Goal: Information Seeking & Learning: Learn about a topic

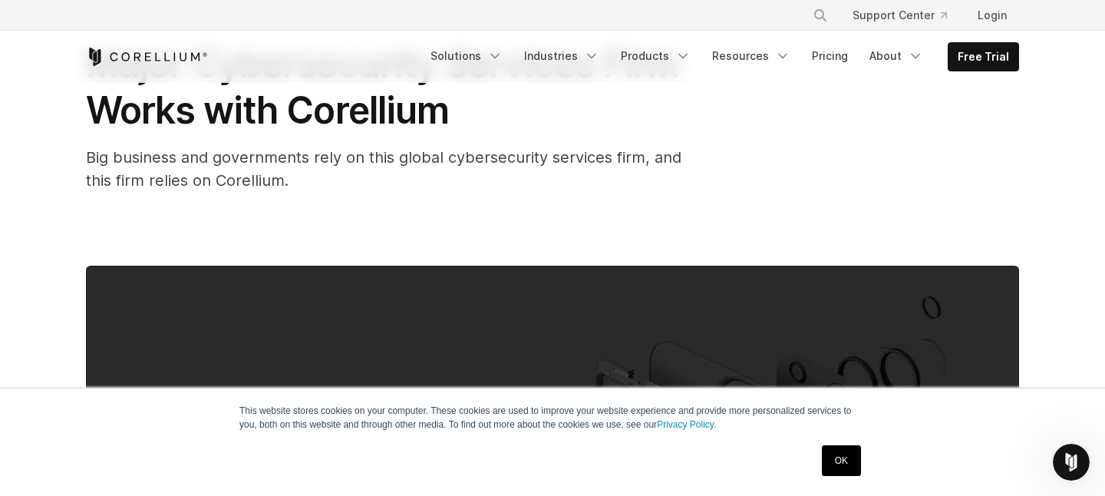
scroll to position [137, 0]
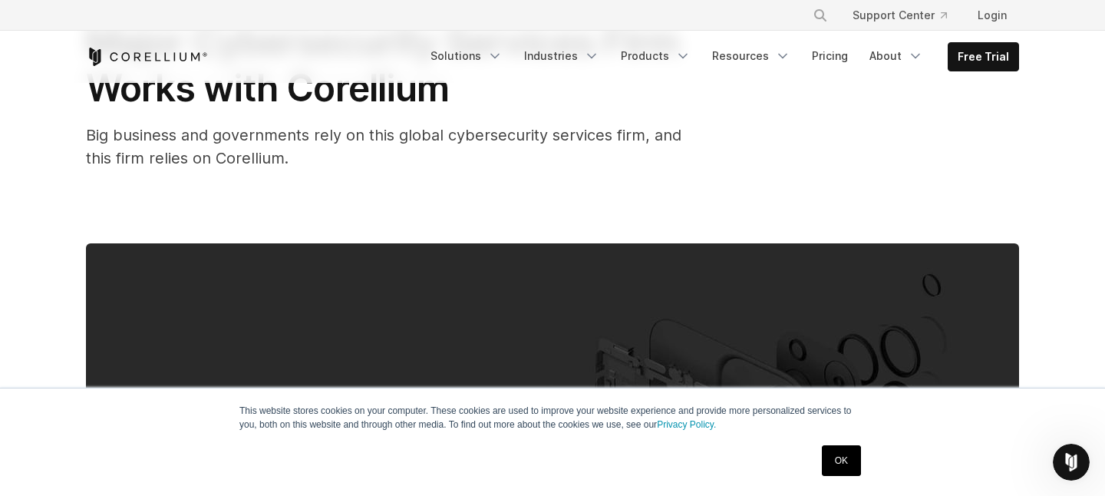
click at [855, 459] on link "OK" at bounding box center [841, 460] width 39 height 31
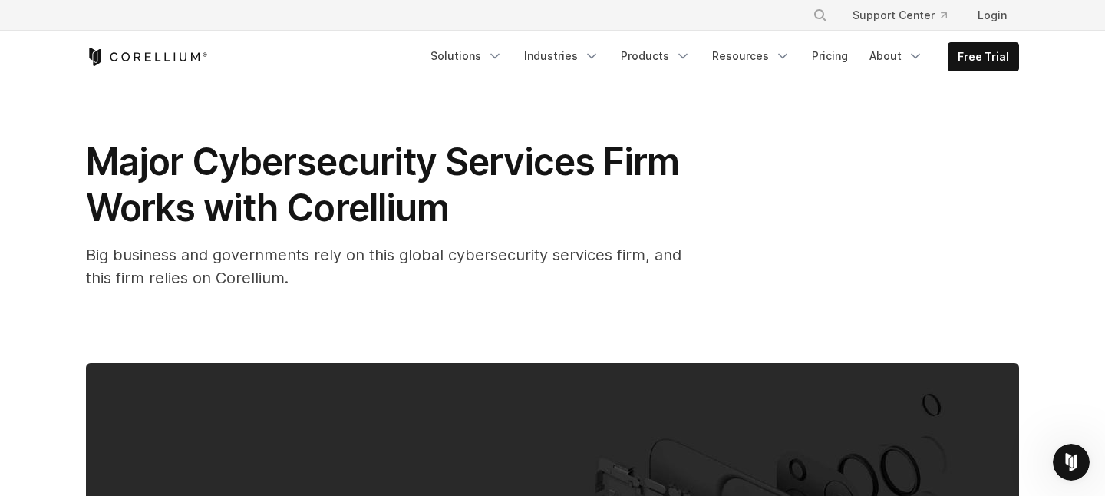
scroll to position [35, 0]
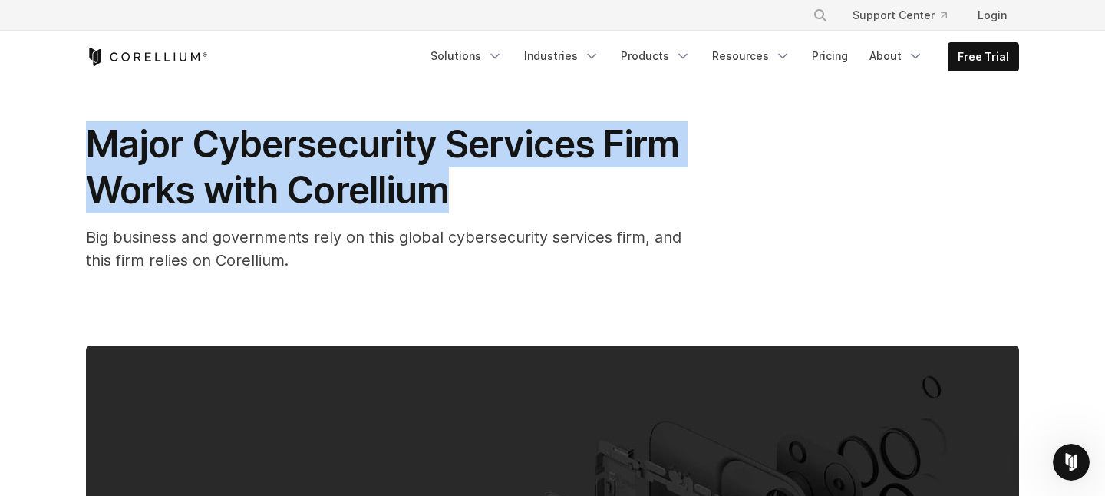
drag, startPoint x: 91, startPoint y: 140, endPoint x: 152, endPoint y: 221, distance: 100.8
click at [152, 221] on div "Major Cybersecurity Services Firm Works with Corellium Big business and governm…" at bounding box center [393, 196] width 614 height 150
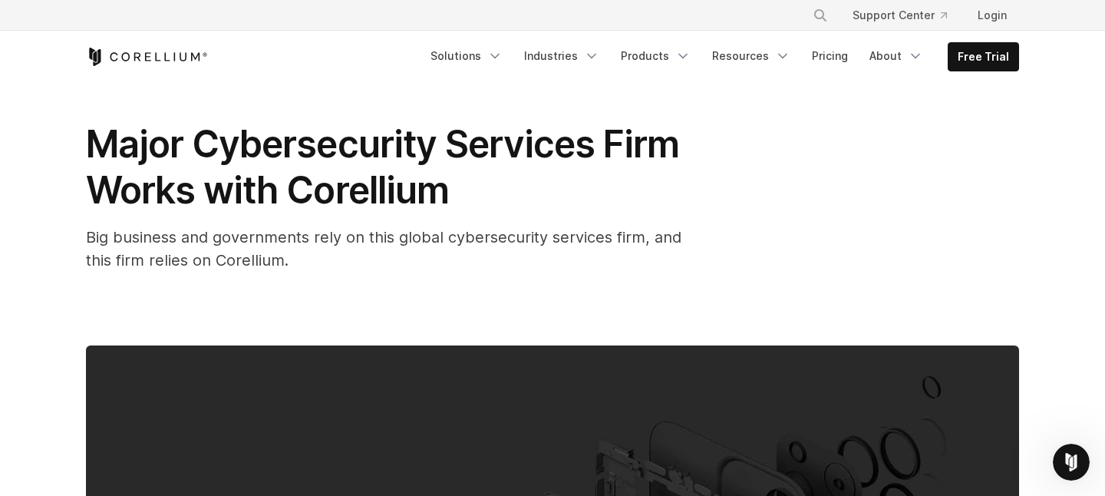
click at [179, 276] on div "Major Cybersecurity Services Firm Works with Corellium Big business and governm…" at bounding box center [552, 496] width 982 height 896
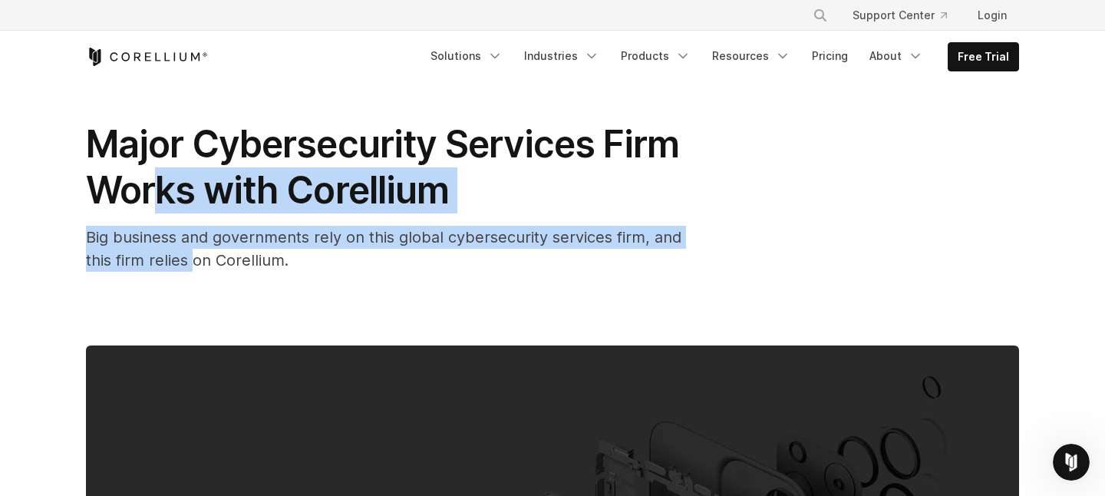
drag, startPoint x: 193, startPoint y: 268, endPoint x: 156, endPoint y: 213, distance: 66.8
click at [156, 213] on div "Major Cybersecurity Services Firm Works with Corellium Big business and governm…" at bounding box center [393, 196] width 614 height 150
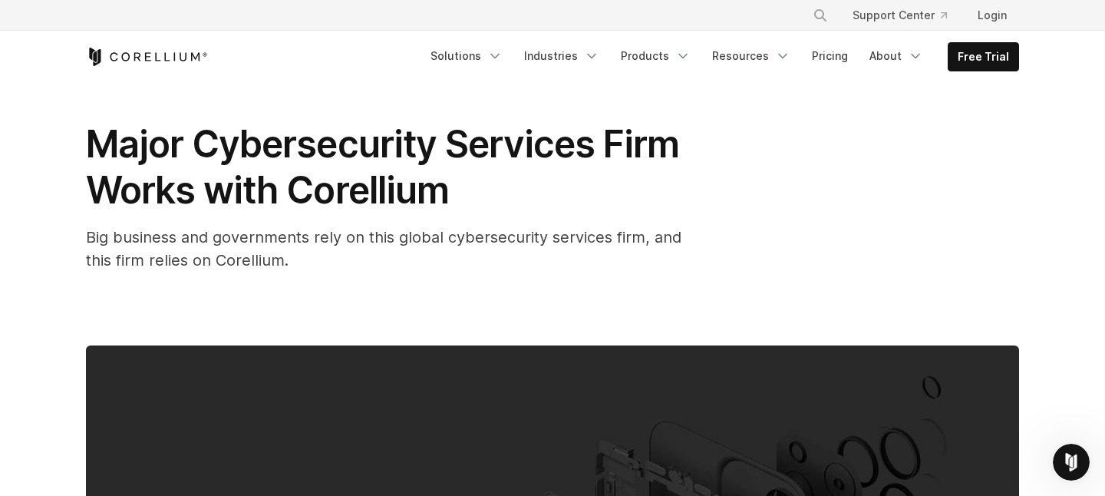
click at [157, 242] on span "Big business and governments rely on this global cybersecurity services firm, a…" at bounding box center [383, 248] width 595 height 41
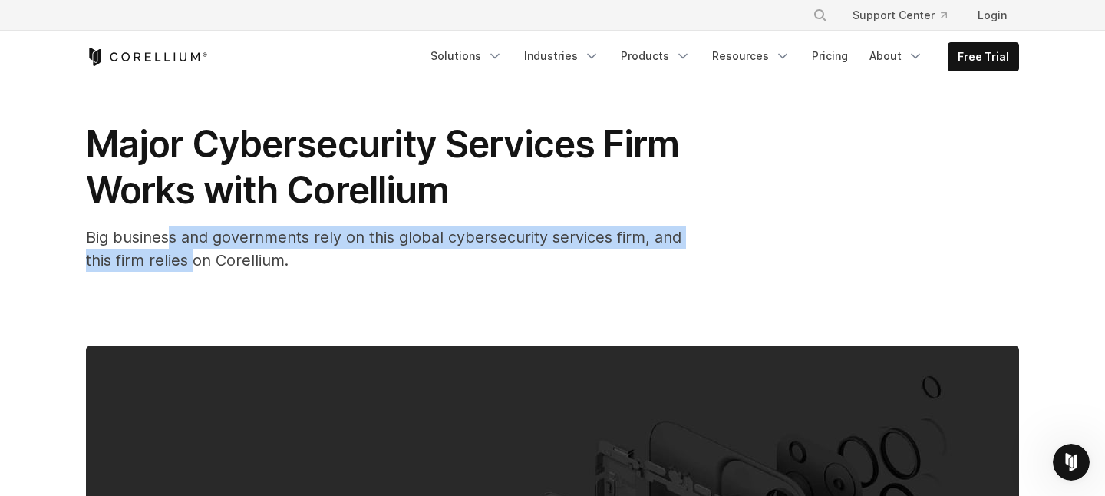
drag, startPoint x: 166, startPoint y: 240, endPoint x: 196, endPoint y: 262, distance: 37.5
click at [196, 262] on span "Big business and governments rely on this global cybersecurity services firm, a…" at bounding box center [383, 248] width 595 height 41
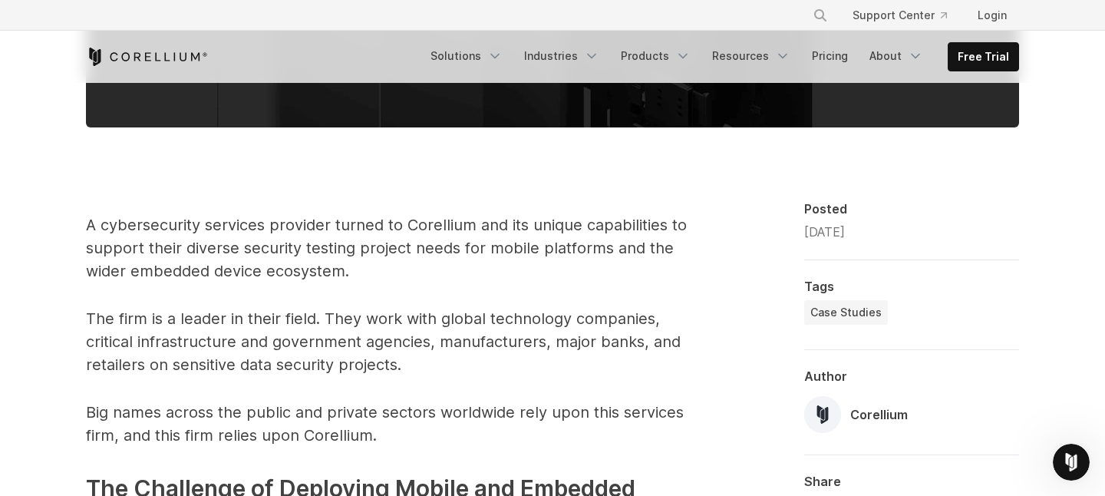
scroll to position [796, 0]
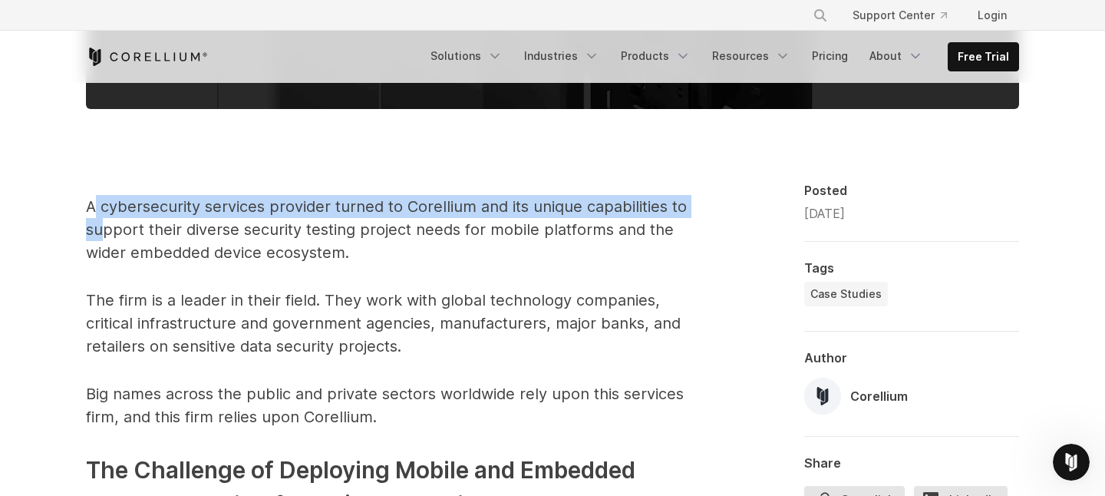
drag, startPoint x: 92, startPoint y: 201, endPoint x: 100, endPoint y: 232, distance: 31.6
click at [100, 232] on p "A cybersecurity services provider turned to Corellium and its unique capabiliti…" at bounding box center [393, 229] width 614 height 69
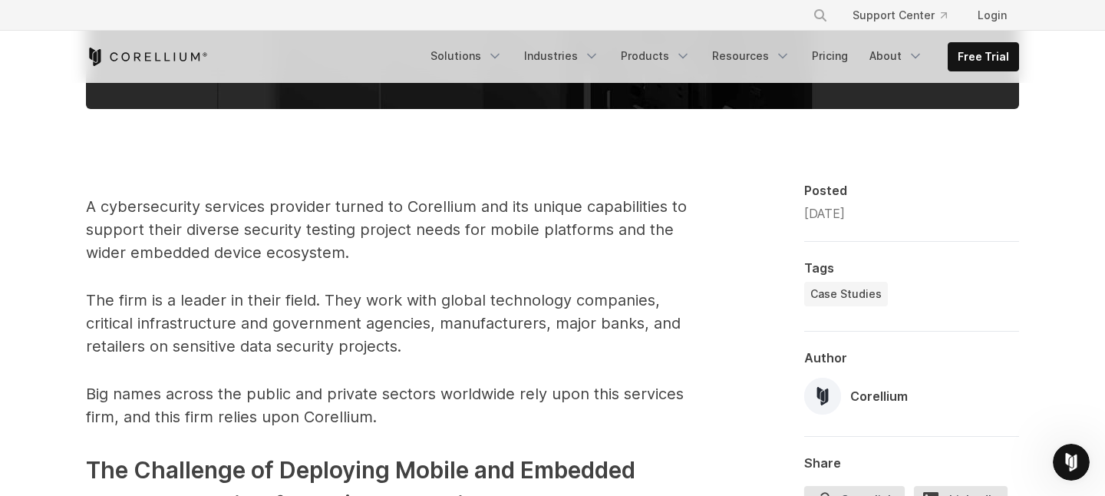
drag, startPoint x: 100, startPoint y: 223, endPoint x: 100, endPoint y: 209, distance: 13.0
click at [100, 221] on p "A cybersecurity services provider turned to Corellium and its unique capabiliti…" at bounding box center [393, 229] width 614 height 69
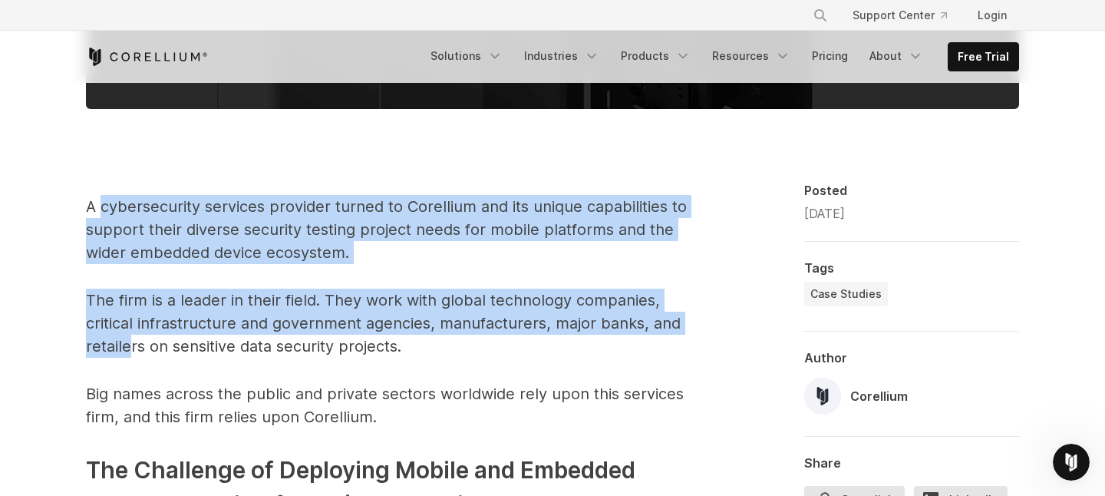
drag, startPoint x: 100, startPoint y: 209, endPoint x: 134, endPoint y: 342, distance: 137.2
click at [134, 342] on p "The firm is a leader in their field. They work with global technology companies…" at bounding box center [393, 323] width 614 height 69
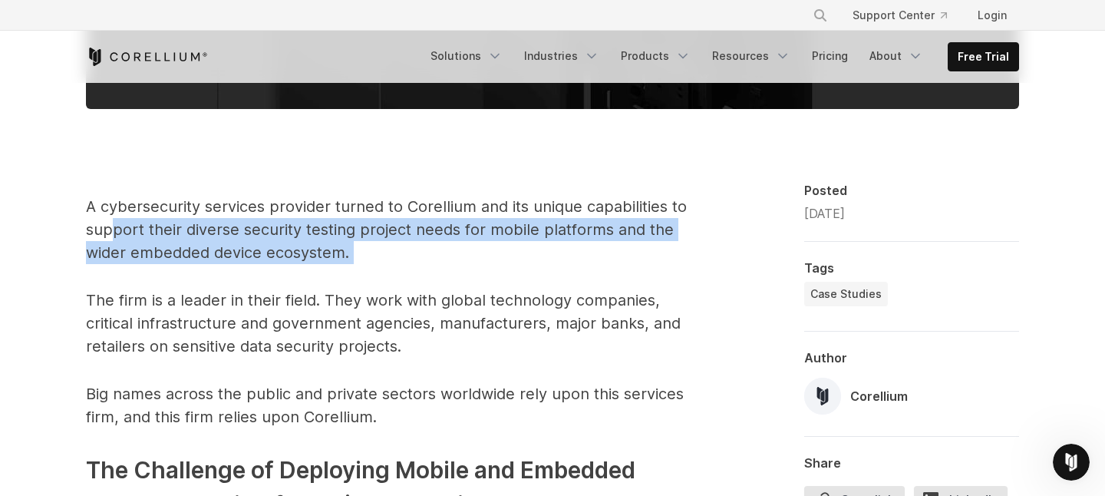
drag, startPoint x: 118, startPoint y: 279, endPoint x: 113, endPoint y: 239, distance: 40.3
click at [113, 242] on p "A cybersecurity services provider turned to Corellium and its unique capabiliti…" at bounding box center [393, 229] width 614 height 69
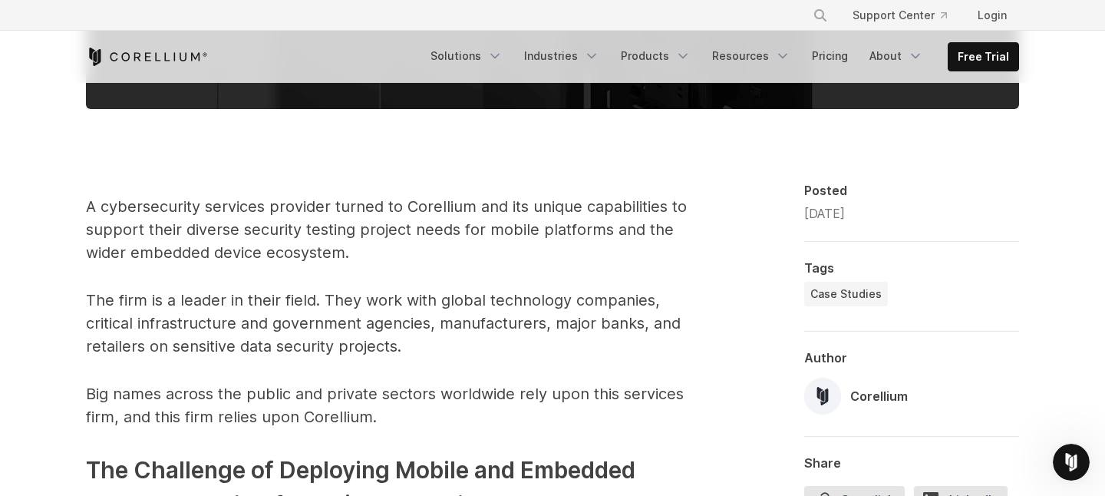
drag, startPoint x: 112, startPoint y: 224, endPoint x: 122, endPoint y: 244, distance: 22.3
click at [121, 243] on p "A cybersecurity services provider turned to Corellium and its unique capabiliti…" at bounding box center [393, 229] width 614 height 69
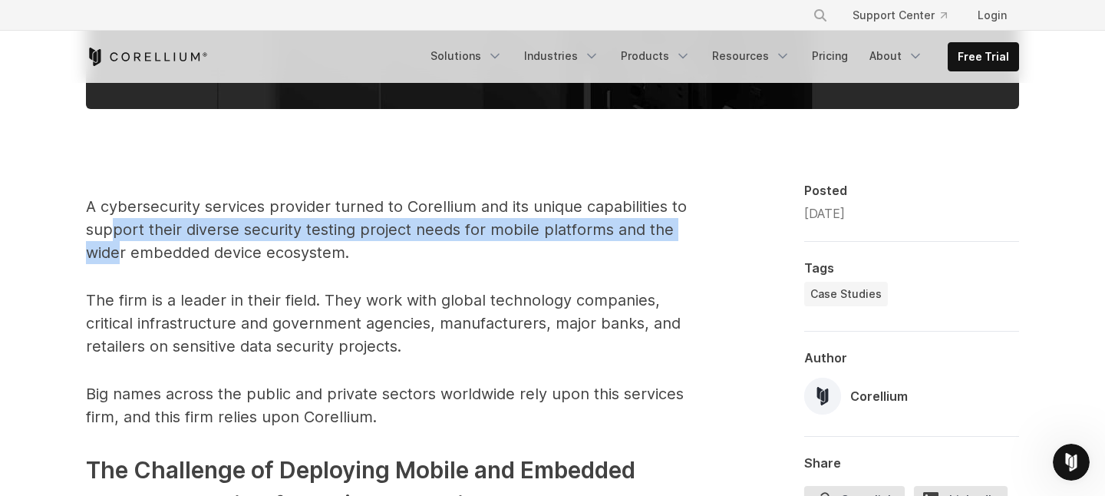
click at [122, 244] on p "A cybersecurity services provider turned to Corellium and its unique capabiliti…" at bounding box center [393, 229] width 614 height 69
drag, startPoint x: 137, startPoint y: 244, endPoint x: 134, endPoint y: 235, distance: 9.5
click at [134, 235] on p "A cybersecurity services provider turned to Corellium and its unique capabiliti…" at bounding box center [393, 229] width 614 height 69
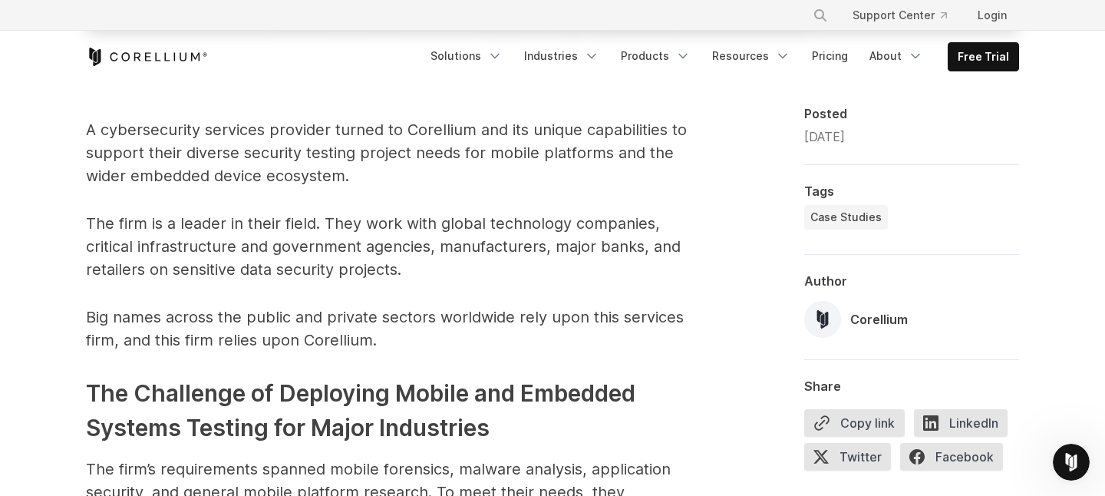
scroll to position [884, 0]
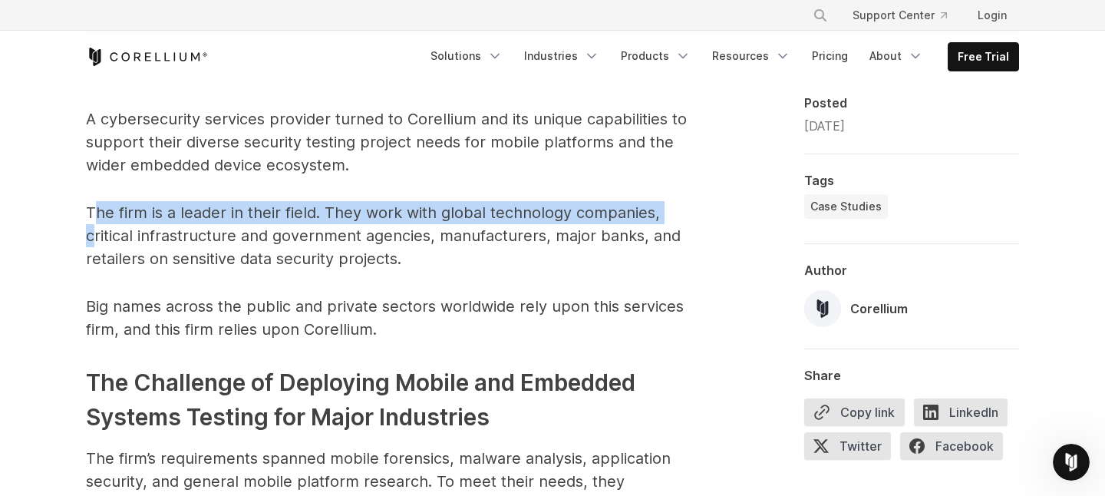
drag, startPoint x: 93, startPoint y: 215, endPoint x: 93, endPoint y: 237, distance: 22.3
click at [93, 236] on p "The firm is a leader in their field. They work with global technology companies…" at bounding box center [393, 235] width 614 height 69
click at [94, 237] on p "The firm is a leader in their field. They work with global technology companies…" at bounding box center [393, 235] width 614 height 69
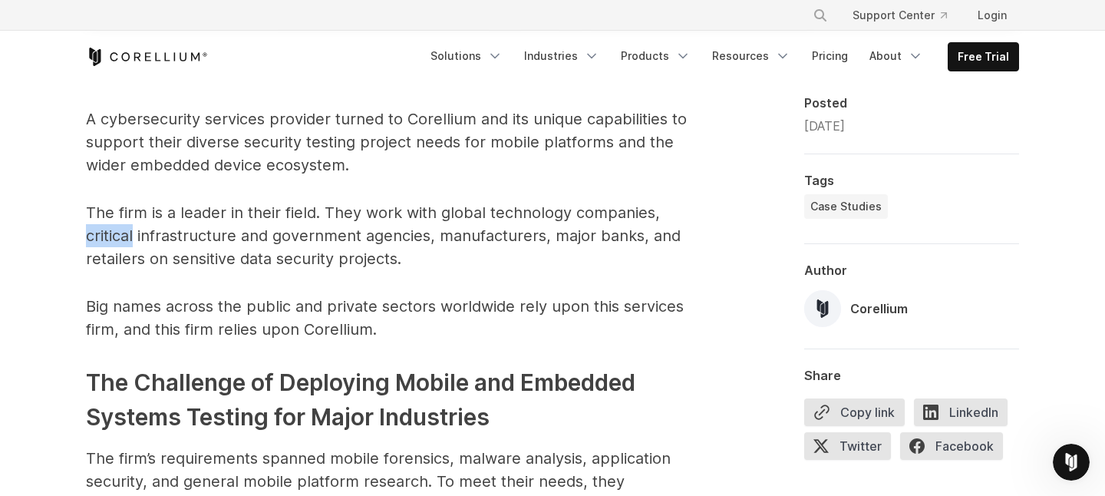
drag, startPoint x: 94, startPoint y: 237, endPoint x: 94, endPoint y: 228, distance: 9.2
click at [94, 228] on p "The firm is a leader in their field. They work with global technology companies…" at bounding box center [393, 235] width 614 height 69
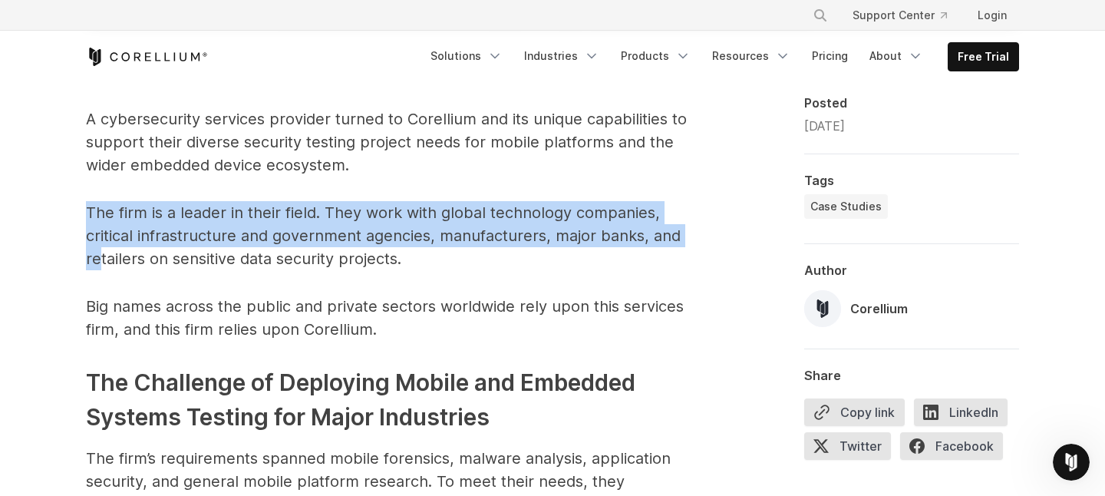
drag, startPoint x: 89, startPoint y: 210, endPoint x: 101, endPoint y: 252, distance: 43.0
click at [101, 252] on p "The firm is a leader in their field. They work with global technology companies…" at bounding box center [393, 235] width 614 height 69
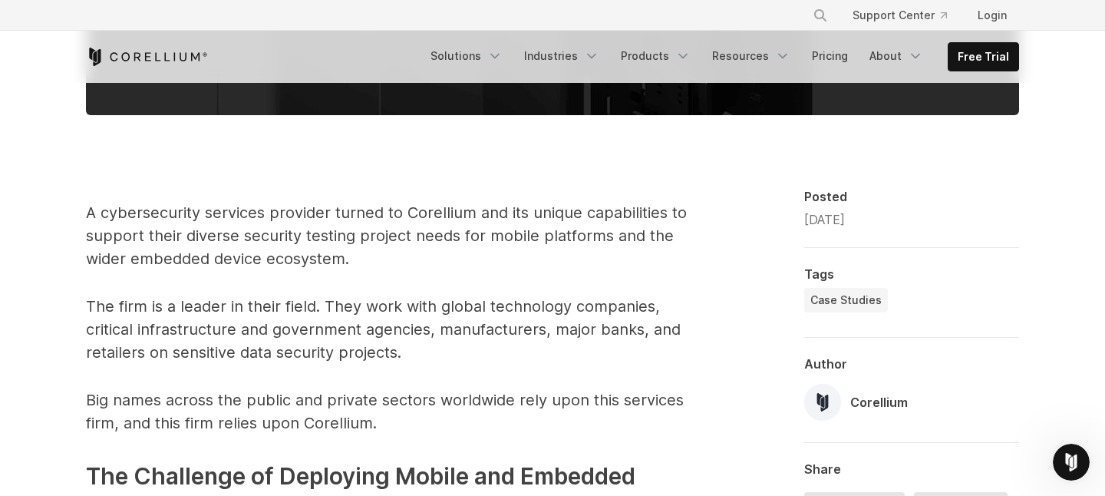
scroll to position [832, 0]
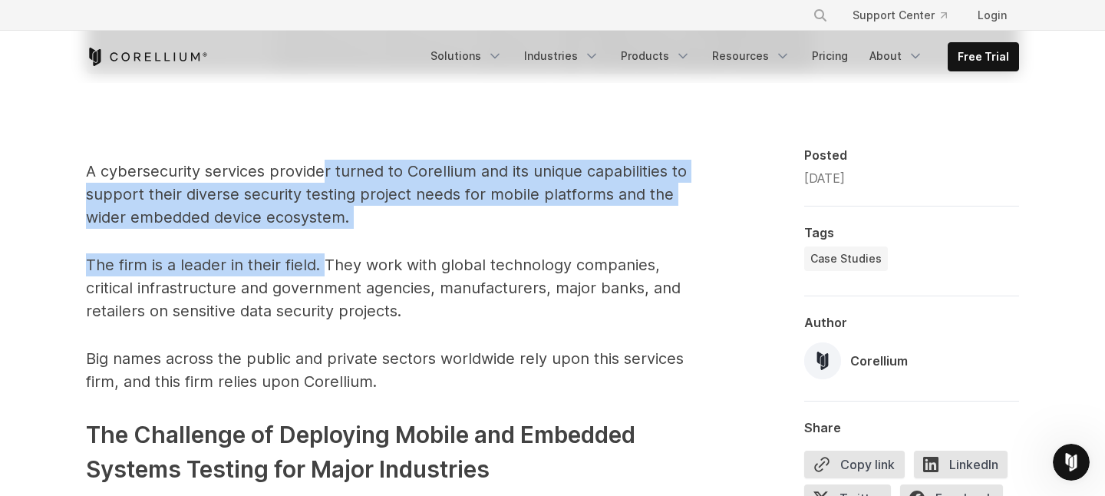
drag, startPoint x: 325, startPoint y: 178, endPoint x: 323, endPoint y: 263, distance: 85.2
click at [323, 264] on p "The firm is a leader in their field. They work with global technology companies…" at bounding box center [393, 287] width 614 height 69
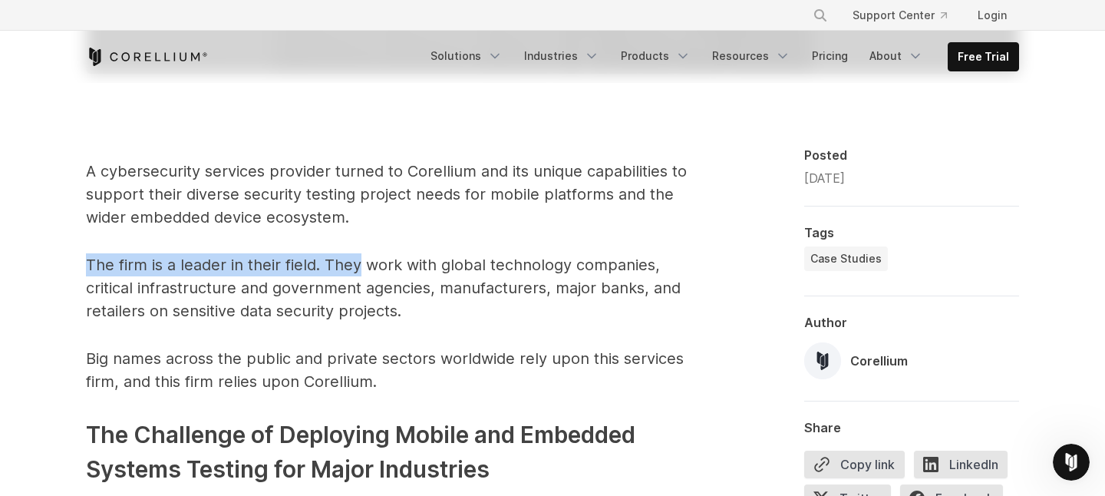
drag, startPoint x: 323, startPoint y: 264, endPoint x: 315, endPoint y: 232, distance: 33.1
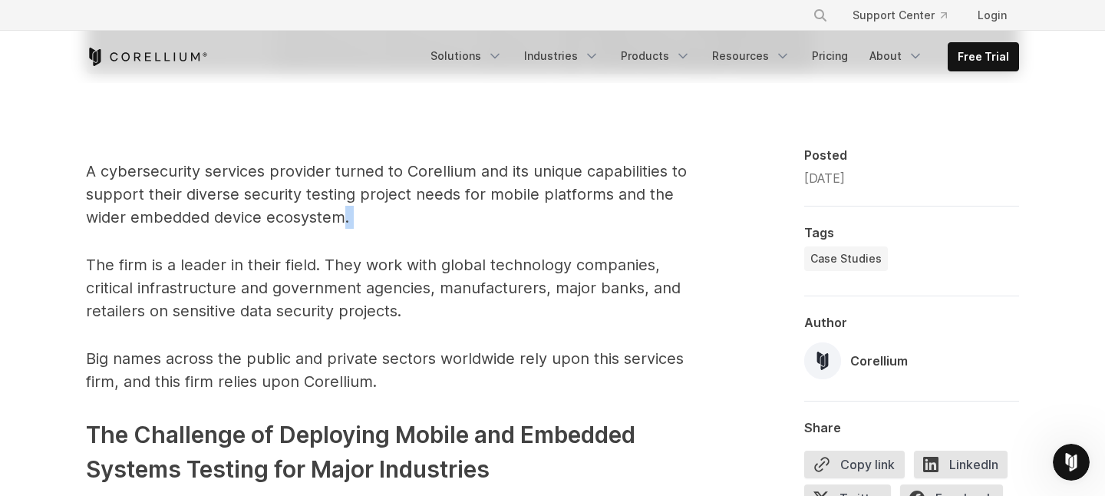
drag, startPoint x: 361, startPoint y: 229, endPoint x: 343, endPoint y: 210, distance: 26.0
click at [343, 210] on p "A cybersecurity services provider turned to Corellium and its unique capabiliti…" at bounding box center [393, 194] width 614 height 69
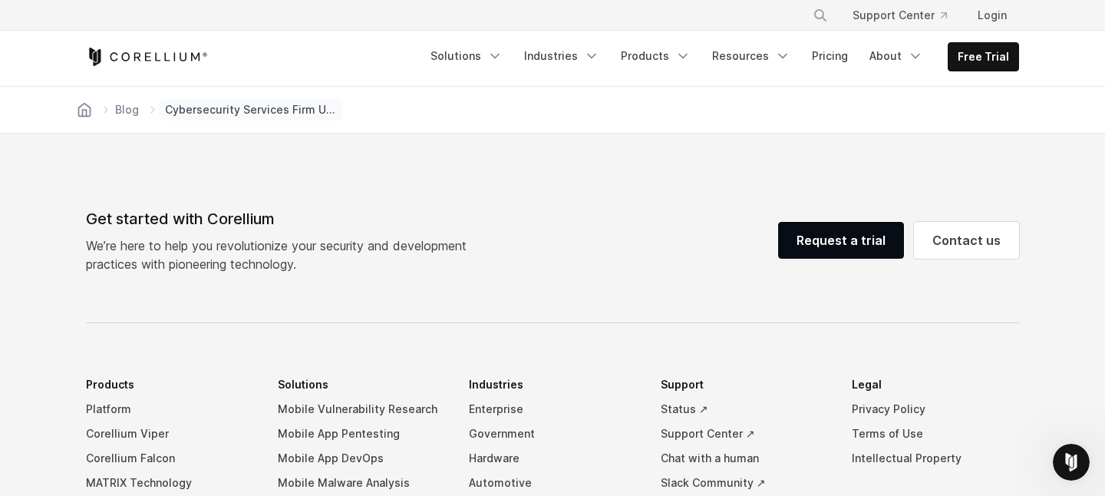
scroll to position [3194, 0]
